Goal: Task Accomplishment & Management: Use online tool/utility

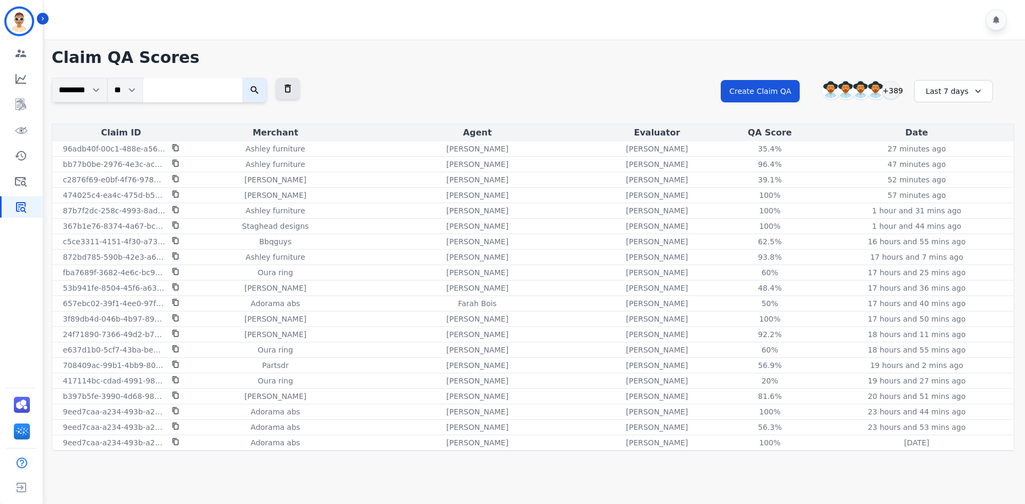
click at [641, 48] on div "**********" at bounding box center [533, 249] width 984 height 419
